Goal: Information Seeking & Learning: Learn about a topic

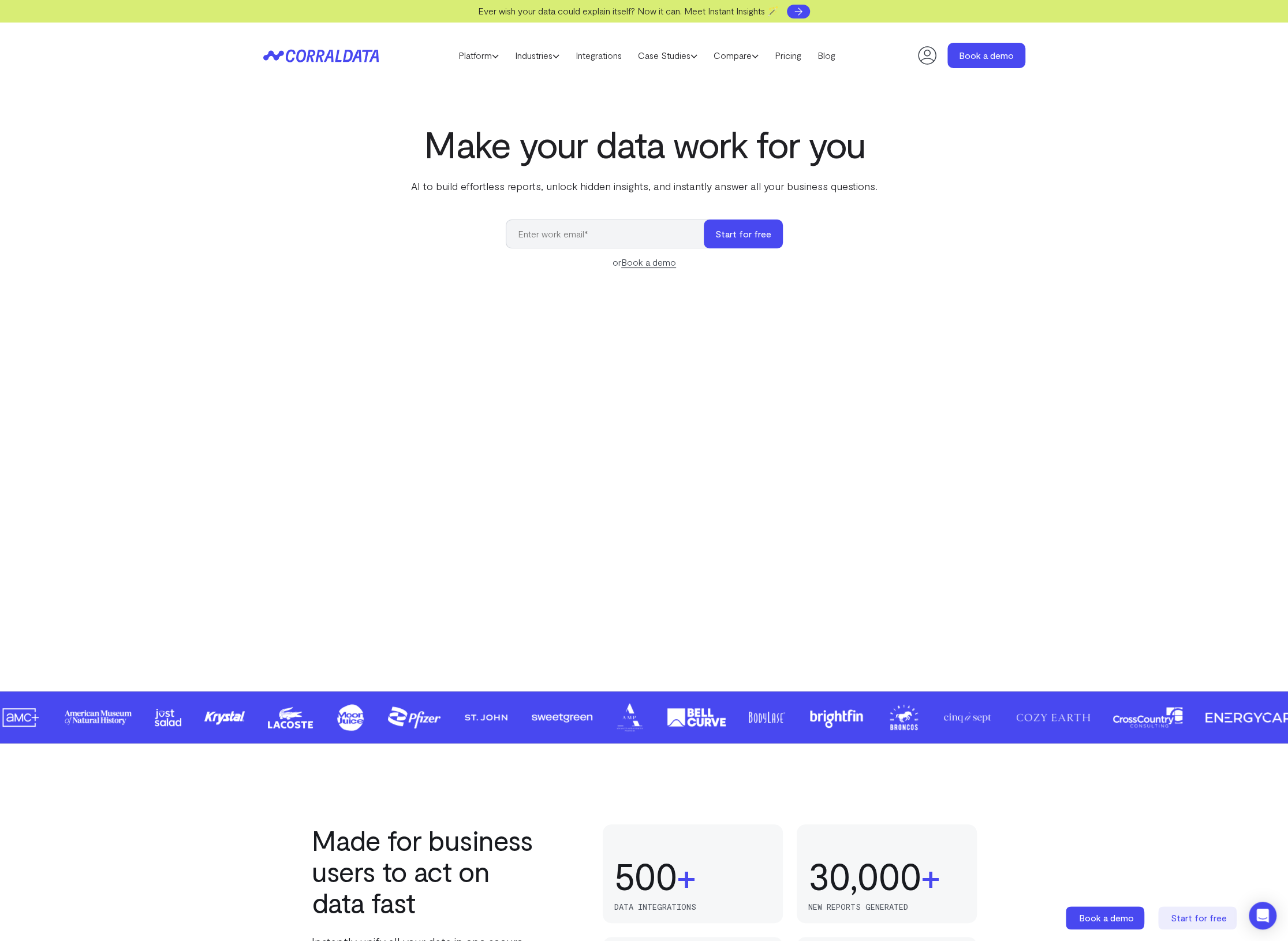
click at [802, 12] on use at bounding box center [799, 12] width 7 height 7
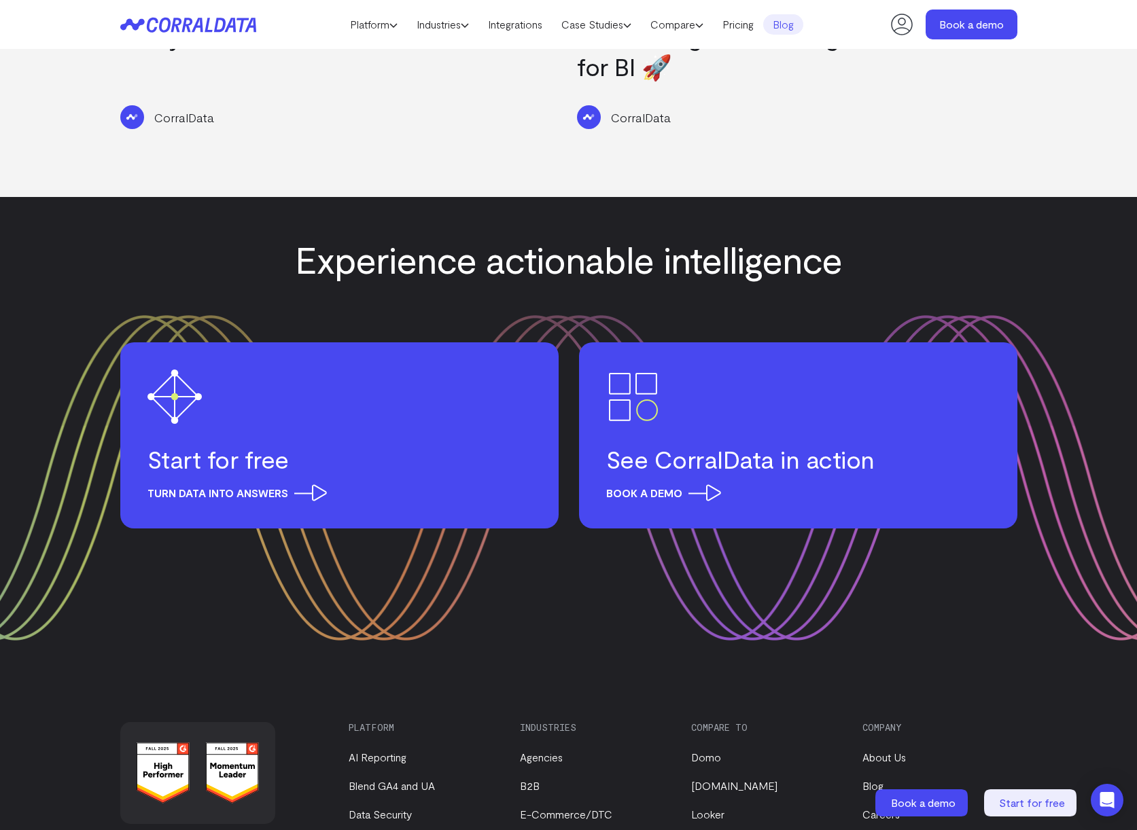
scroll to position [2522, 0]
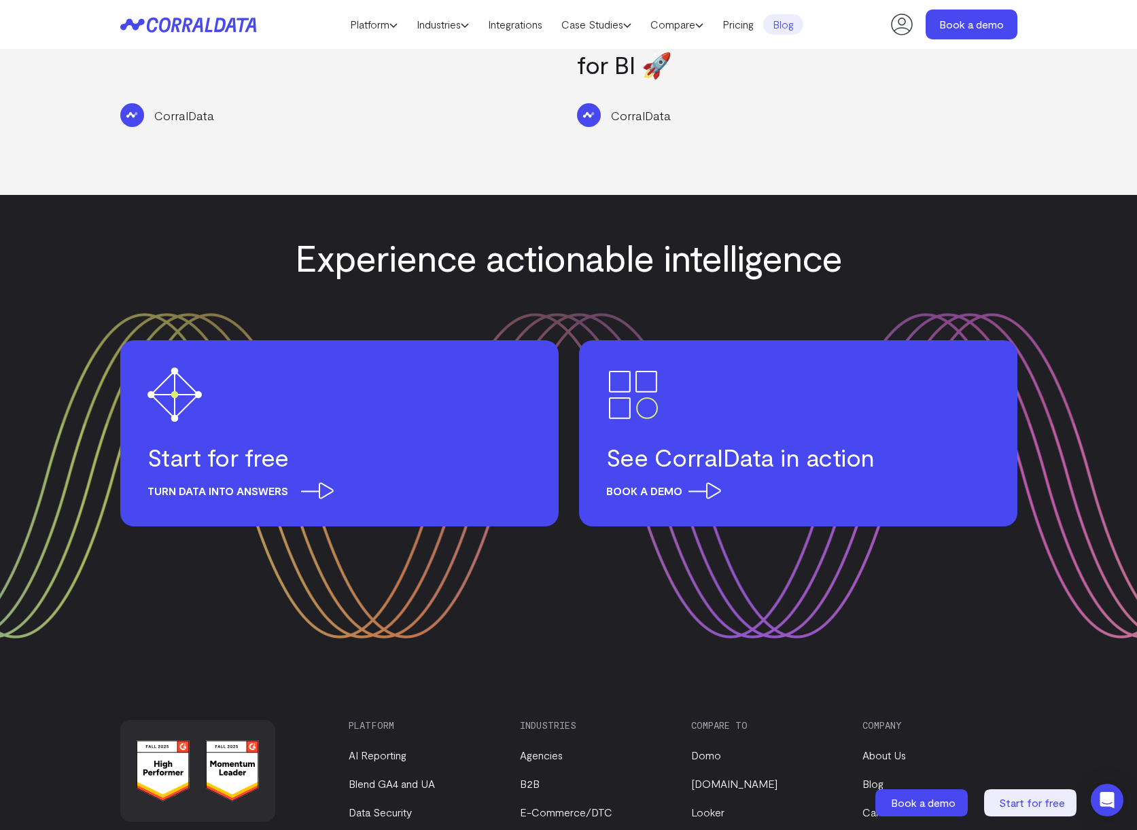
click at [215, 482] on span "Turn data into answers" at bounding box center [236, 490] width 179 height 17
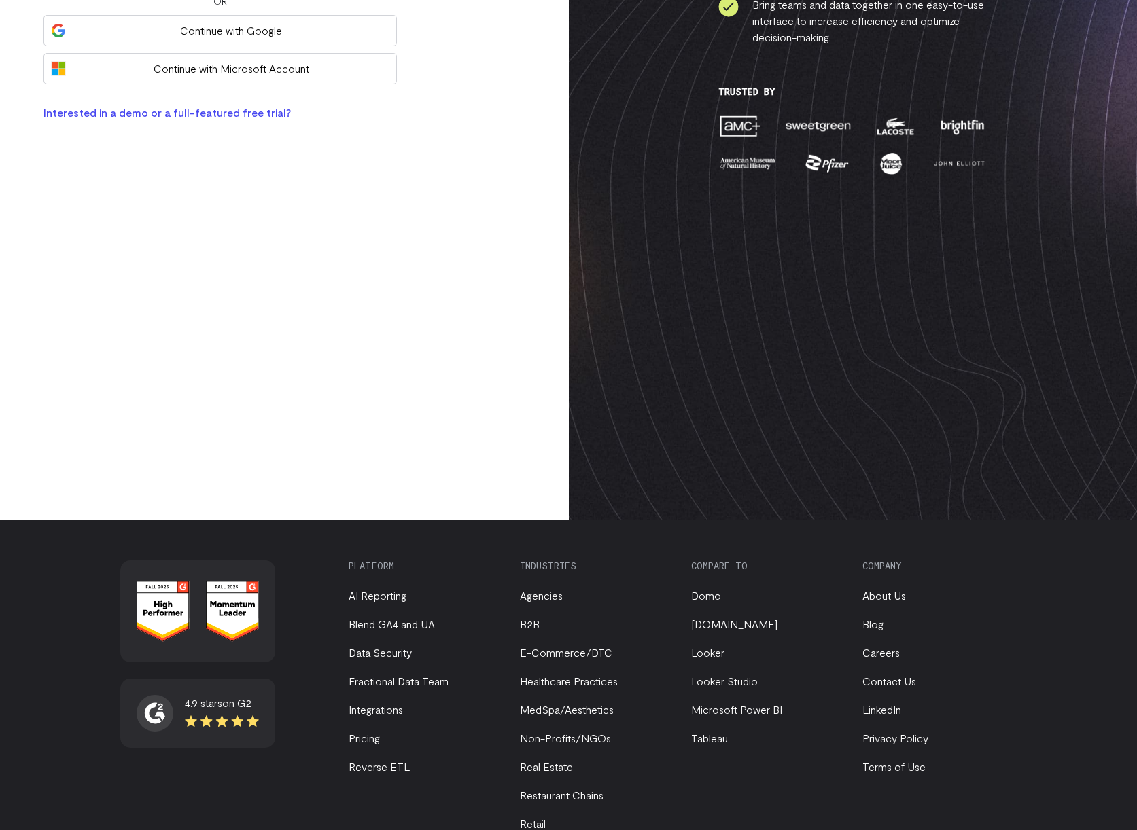
scroll to position [408, 0]
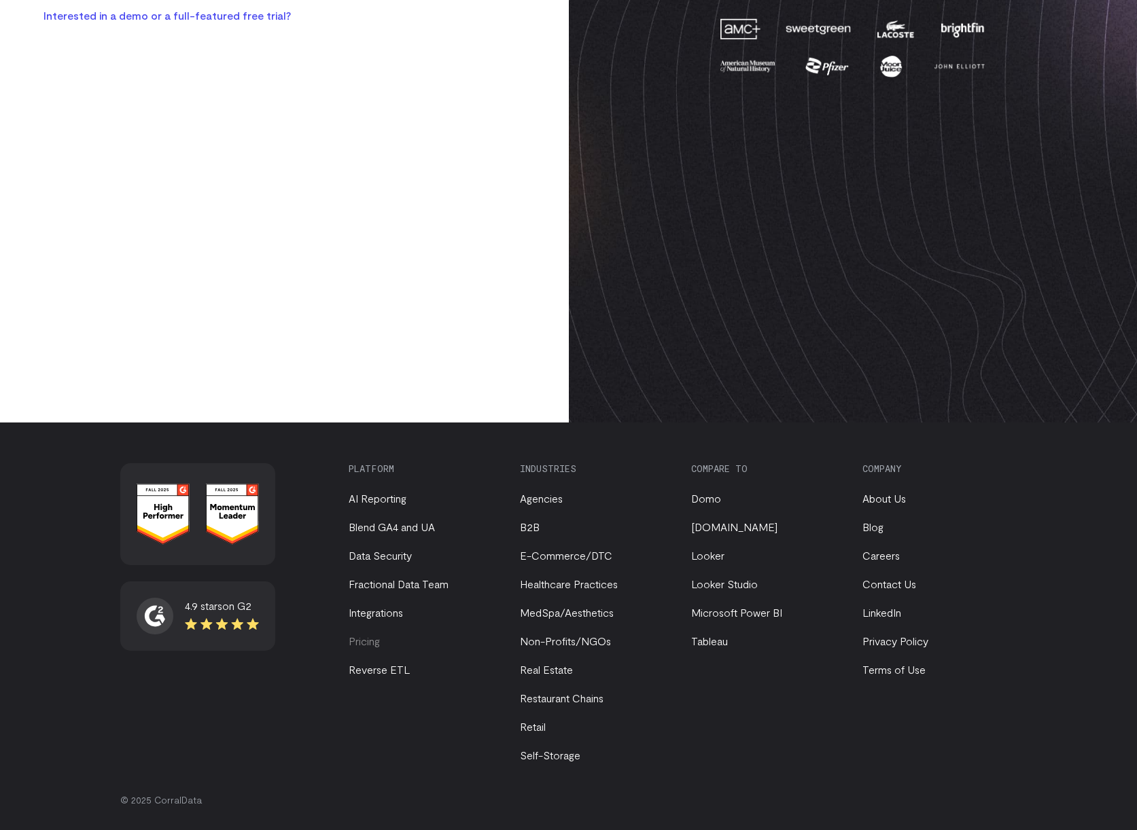
click at [377, 639] on link "Pricing" at bounding box center [364, 641] width 31 height 13
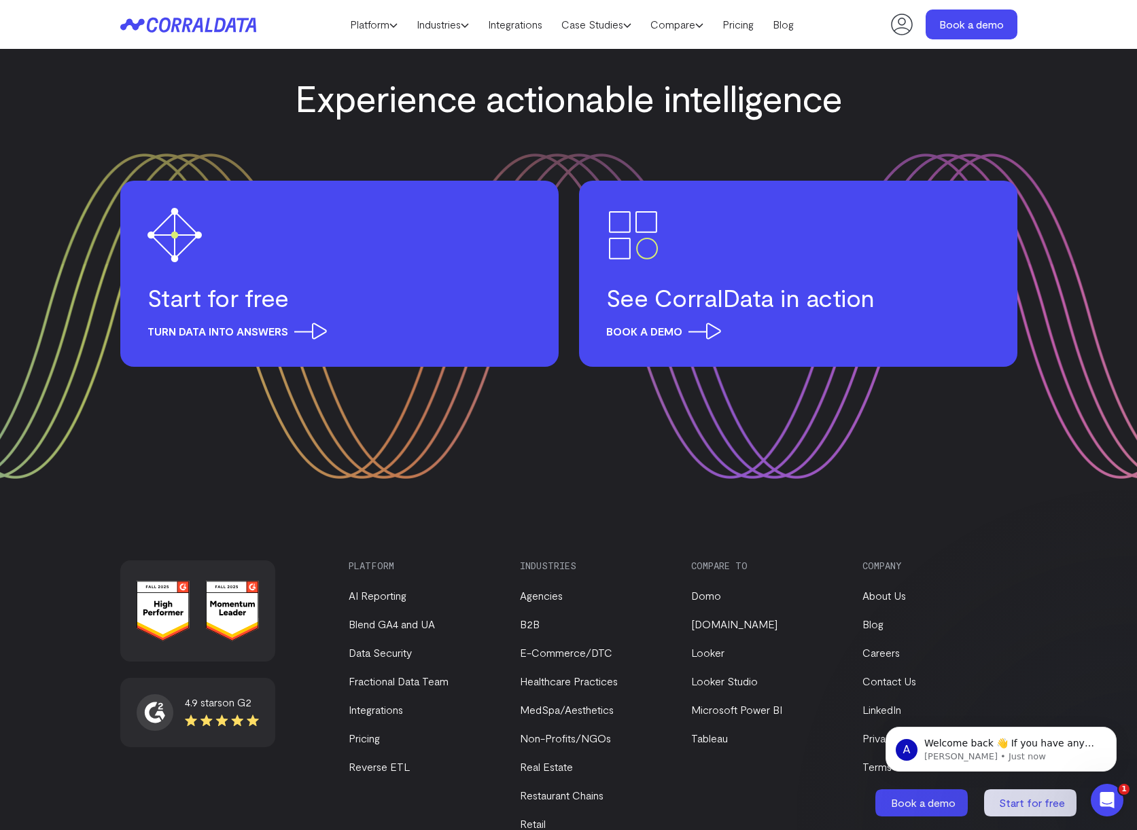
scroll to position [2199, 0]
